Goal: Navigation & Orientation: Find specific page/section

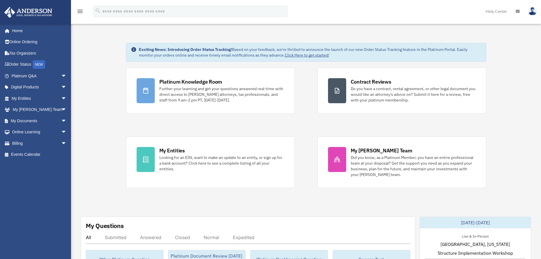
click at [503, 12] on link "Help Center" at bounding box center [496, 11] width 30 height 22
click at [520, 13] on link at bounding box center [517, 11] width 12 height 22
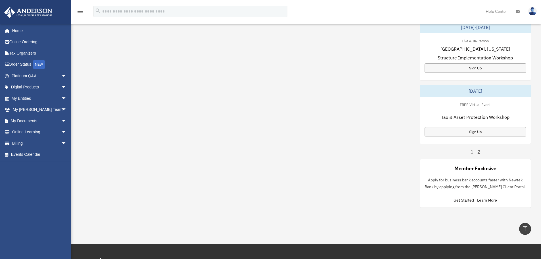
scroll to position [312, 0]
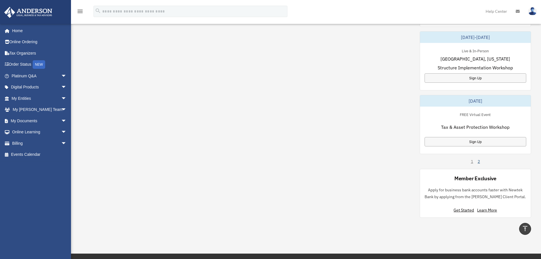
click at [479, 163] on link "2" at bounding box center [479, 161] width 2 height 6
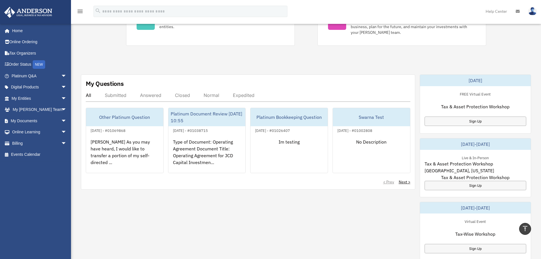
scroll to position [170, 0]
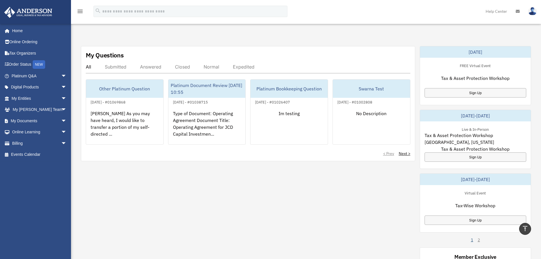
click at [472, 239] on link "1" at bounding box center [472, 240] width 2 height 6
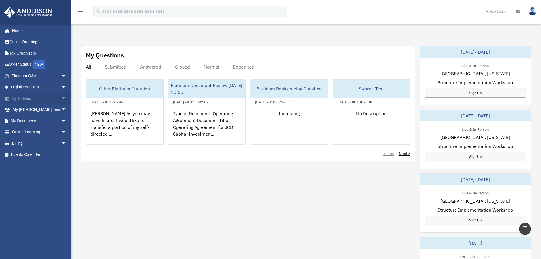
click at [61, 97] on span "arrow_drop_down" at bounding box center [66, 99] width 11 height 12
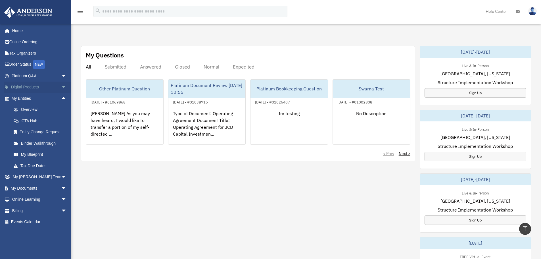
click at [61, 85] on span "arrow_drop_down" at bounding box center [66, 88] width 11 height 12
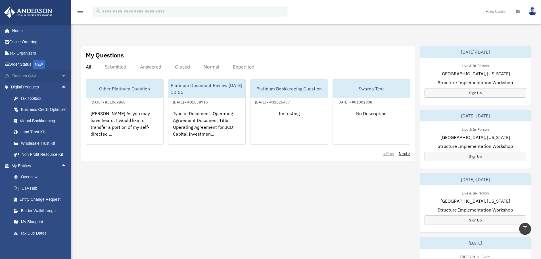
click at [61, 77] on span "arrow_drop_down" at bounding box center [66, 76] width 11 height 12
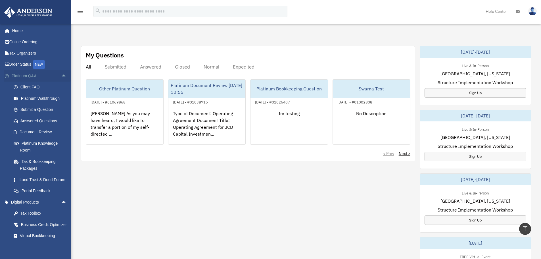
click at [61, 76] on span "arrow_drop_up" at bounding box center [66, 76] width 11 height 12
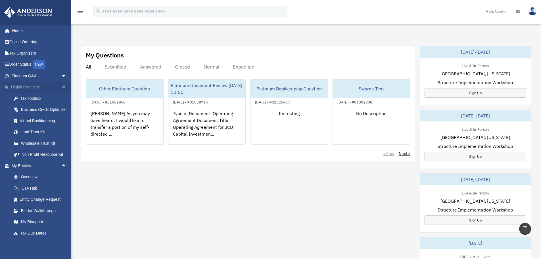
click at [61, 86] on span "arrow_drop_up" at bounding box center [66, 88] width 11 height 12
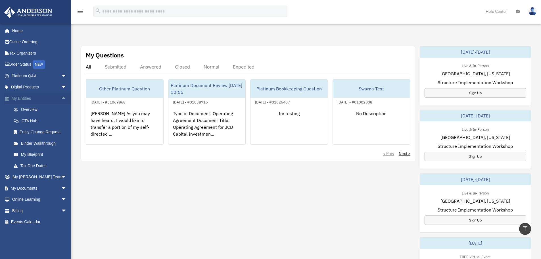
click at [61, 101] on span "arrow_drop_up" at bounding box center [66, 99] width 11 height 12
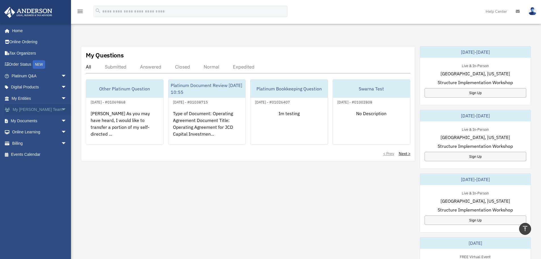
click at [61, 111] on span "arrow_drop_down" at bounding box center [66, 110] width 11 height 12
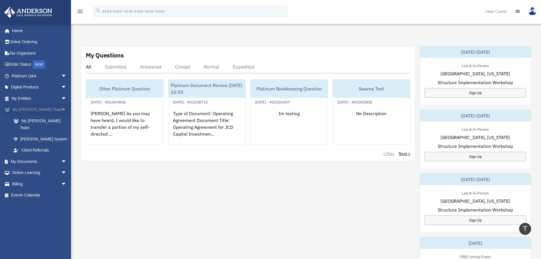
click at [61, 110] on span "arrow_drop_up" at bounding box center [66, 110] width 11 height 12
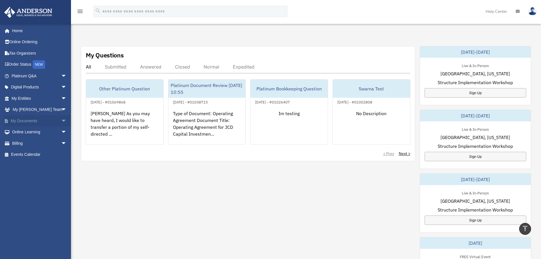
click at [61, 121] on span "arrow_drop_down" at bounding box center [66, 121] width 11 height 12
click at [25, 133] on link "Box" at bounding box center [41, 131] width 67 height 11
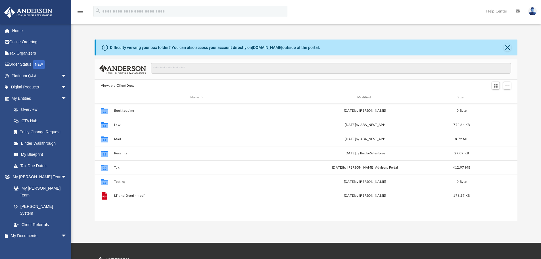
scroll to position [125, 419]
click at [118, 84] on button "Viewable-ClientDocs" at bounding box center [118, 85] width 34 height 5
click at [509, 84] on span "Add" at bounding box center [507, 85] width 5 height 5
click at [454, 87] on div "Viewable-ClientDocs" at bounding box center [306, 86] width 423 height 12
click at [233, 67] on input "Search files and folders" at bounding box center [331, 68] width 360 height 11
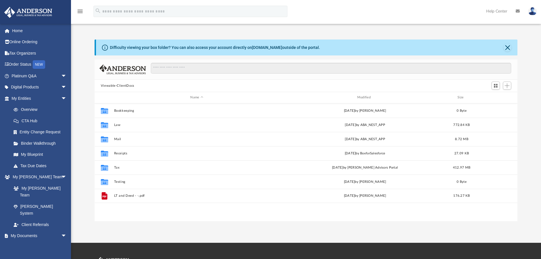
click at [124, 85] on button "Viewable-ClientDocs" at bounding box center [118, 85] width 34 height 5
click at [195, 82] on div "Viewable-ClientDocs" at bounding box center [306, 86] width 423 height 12
click at [19, 32] on link "Home" at bounding box center [39, 30] width 71 height 11
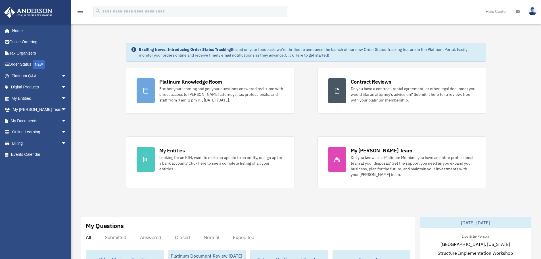
click at [531, 12] on img at bounding box center [532, 11] width 9 height 8
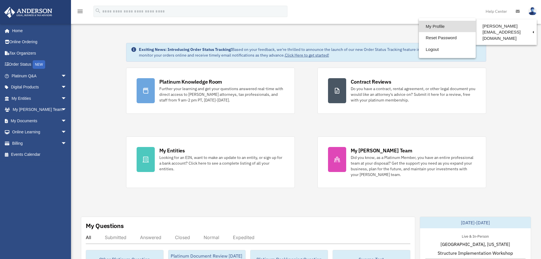
click at [419, 25] on link "My Profile" at bounding box center [447, 27] width 57 height 12
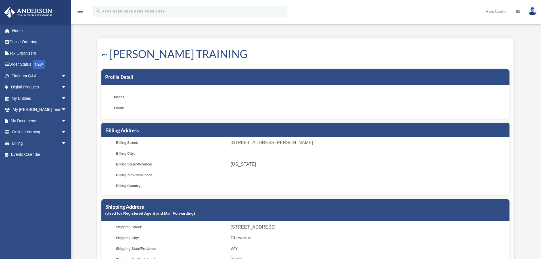
click at [534, 11] on img at bounding box center [532, 11] width 9 height 8
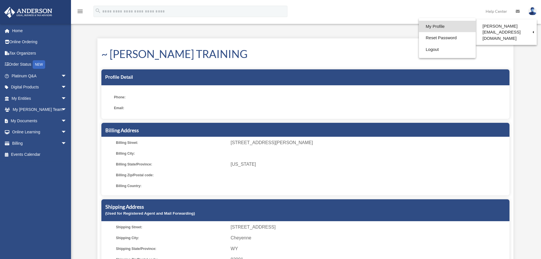
click at [420, 24] on link "My Profile" at bounding box center [447, 27] width 57 height 12
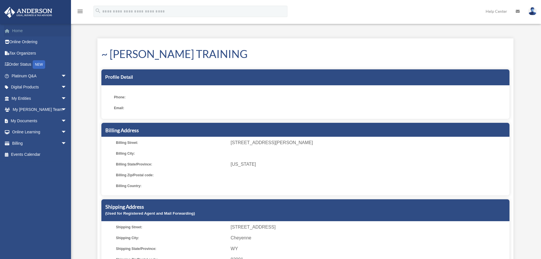
click at [19, 31] on link "Home" at bounding box center [39, 30] width 71 height 11
click at [61, 142] on span "arrow_drop_down" at bounding box center [66, 143] width 11 height 12
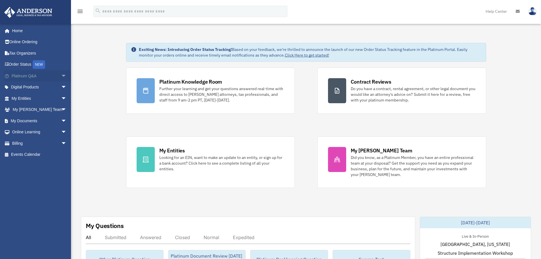
click at [61, 77] on span "arrow_drop_down" at bounding box center [66, 76] width 11 height 12
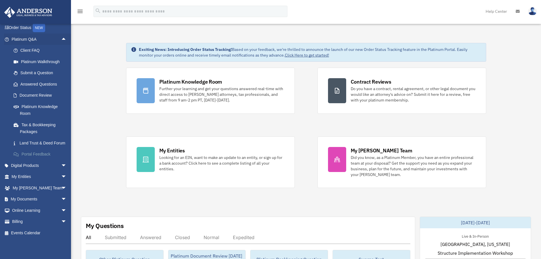
scroll to position [43, 0]
click at [61, 163] on span "arrow_drop_down" at bounding box center [66, 166] width 11 height 12
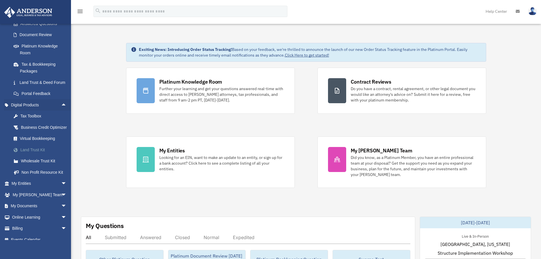
scroll to position [100, 0]
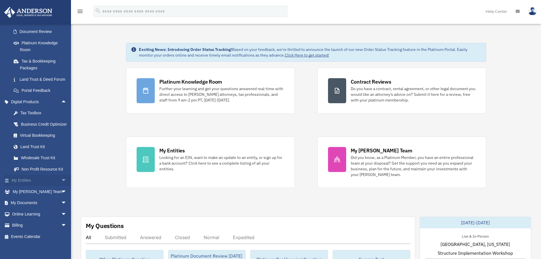
click at [61, 186] on span "arrow_drop_down" at bounding box center [66, 181] width 11 height 12
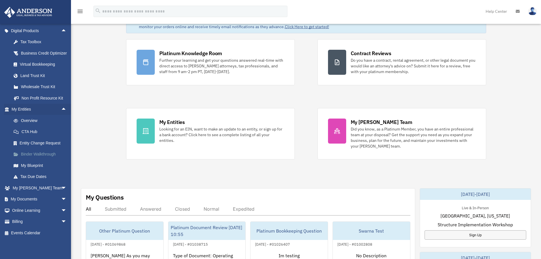
scroll to position [128, 0]
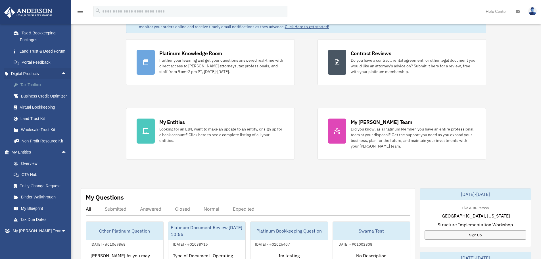
click at [37, 88] on div "Tax Toolbox" at bounding box center [44, 84] width 48 height 7
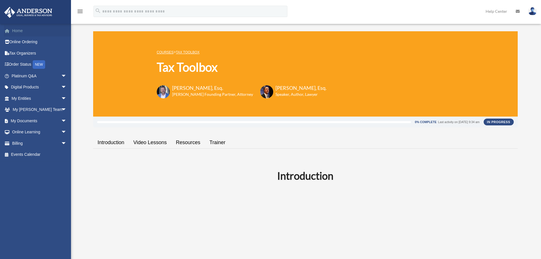
click at [20, 33] on link "Home" at bounding box center [39, 30] width 71 height 11
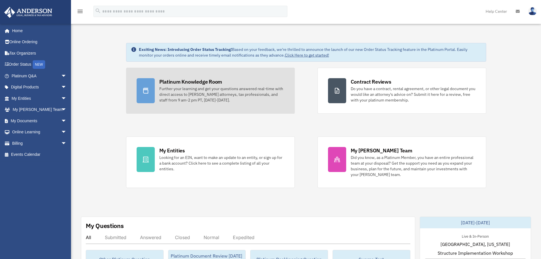
click at [167, 87] on div "Further your learning and get your questions answered real-time with direct acc…" at bounding box center [221, 94] width 125 height 17
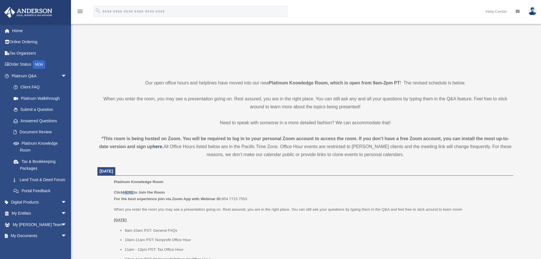
scroll to position [28, 0]
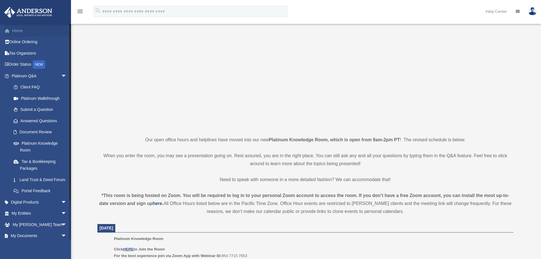
click at [24, 32] on link "Home" at bounding box center [39, 30] width 71 height 11
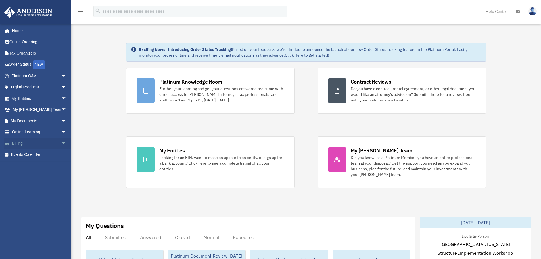
click at [61, 144] on span "arrow_drop_down" at bounding box center [66, 143] width 11 height 12
click at [61, 144] on span "arrow_drop_up" at bounding box center [66, 143] width 11 height 12
click at [311, 55] on link "Click Here to get started!" at bounding box center [307, 55] width 44 height 5
